Goal: Task Accomplishment & Management: Complete application form

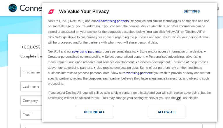
type input "[EMAIL_ADDRESS][DOMAIN_NAME]"
type input "CDdBjsYcbJ"
type input "sleUxIsauHKZh"
type input "QlXdSKSr"
type input "vDdjEbngx"
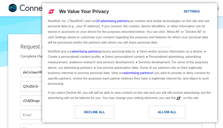
type input "[EMAIL_ADDRESS][DOMAIN_NAME]"
type input "7900737673"
